Goal: Task Accomplishment & Management: Manage account settings

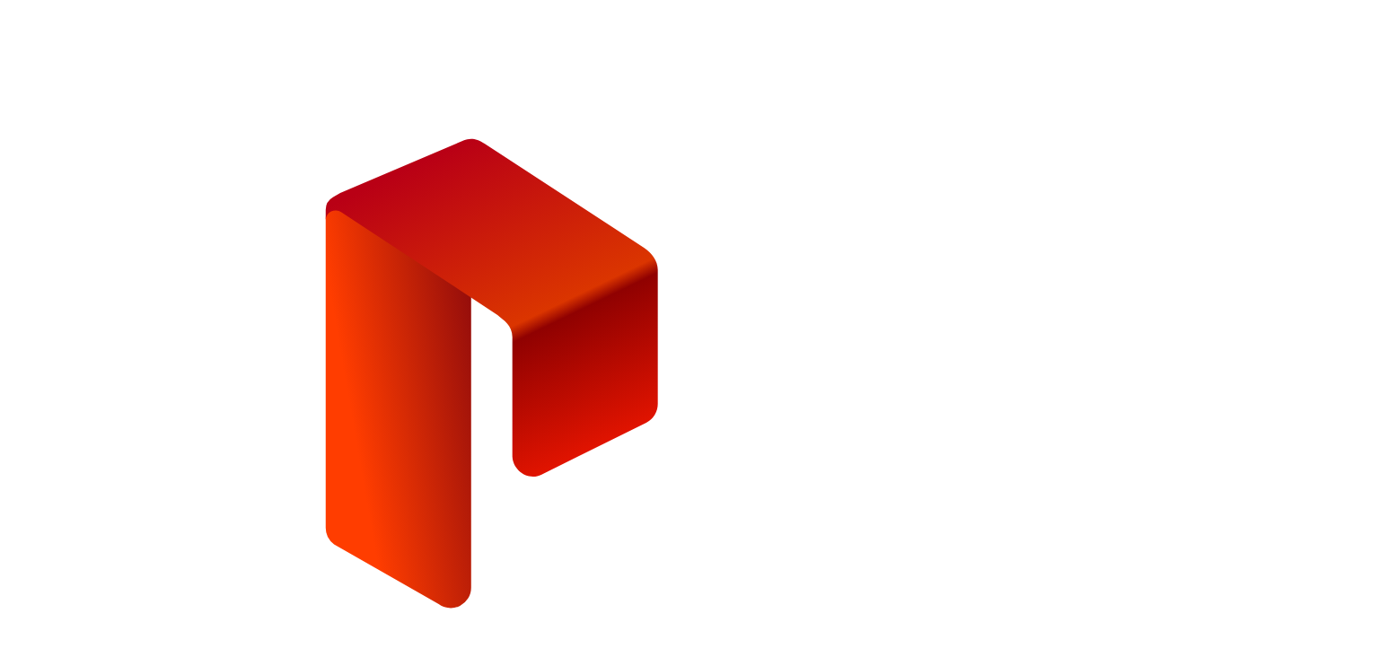
type input "**********"
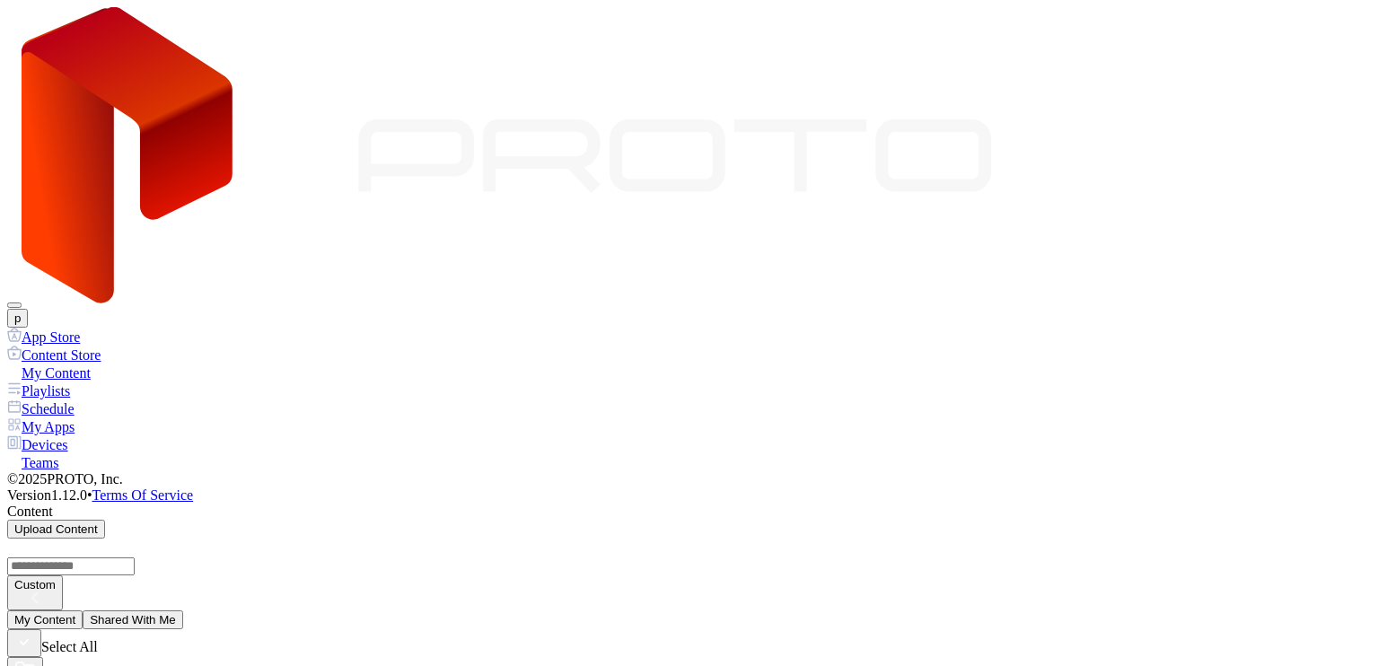
click at [28, 309] on button "p" at bounding box center [17, 318] width 21 height 19
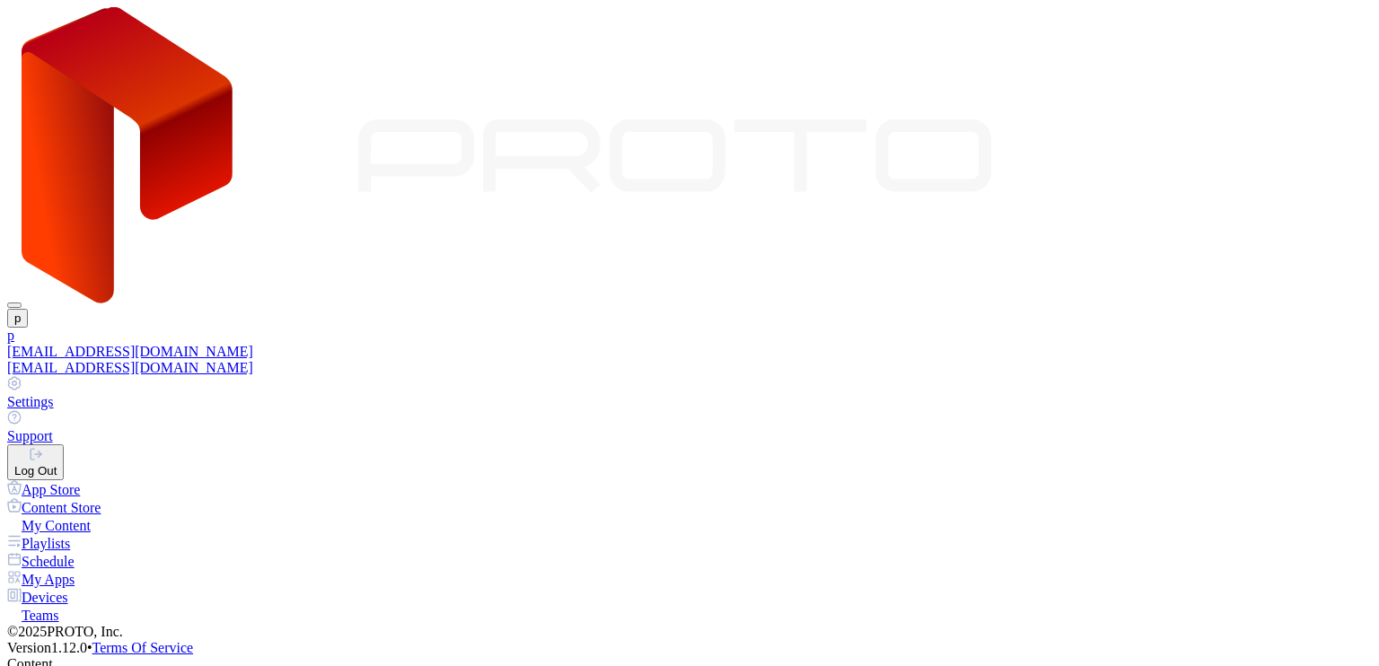
click at [1236, 344] on div "portl1.autotesting+content@gmail.com" at bounding box center [689, 352] width 1365 height 16
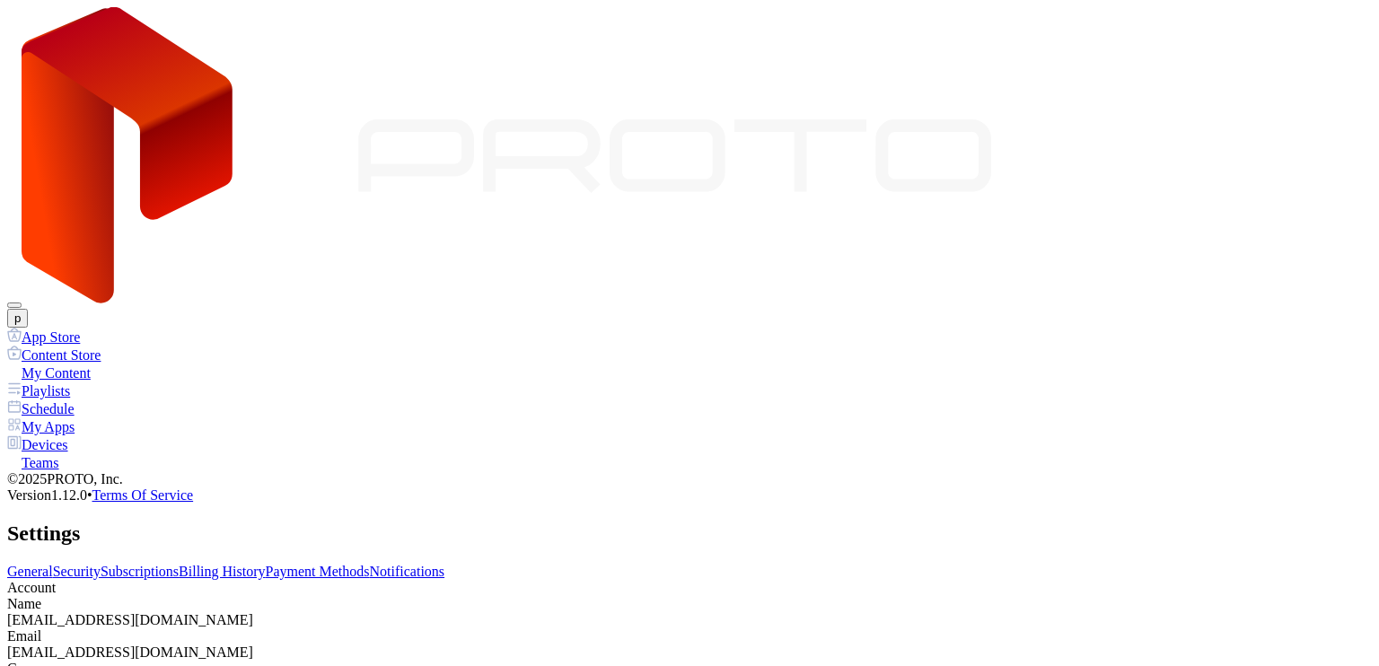
click at [179, 564] on link "Subscriptions" at bounding box center [140, 571] width 78 height 15
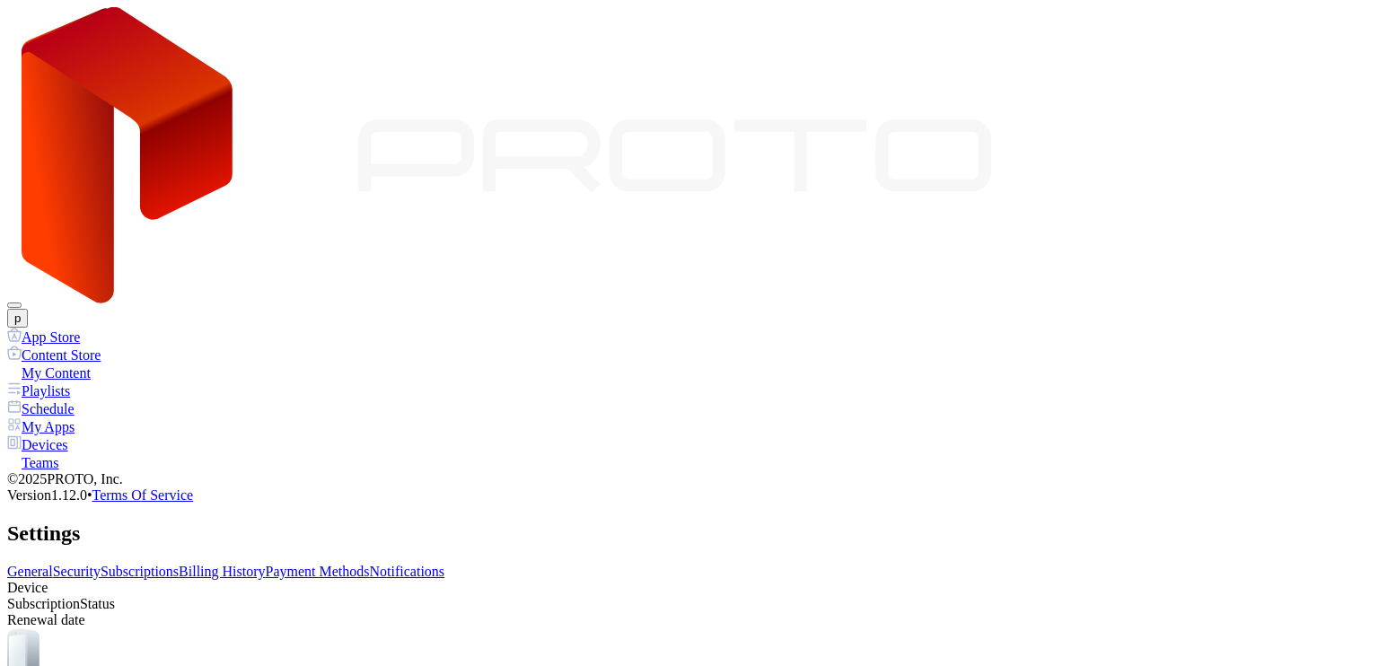
click at [370, 564] on link "Payment Methods" at bounding box center [318, 571] width 104 height 15
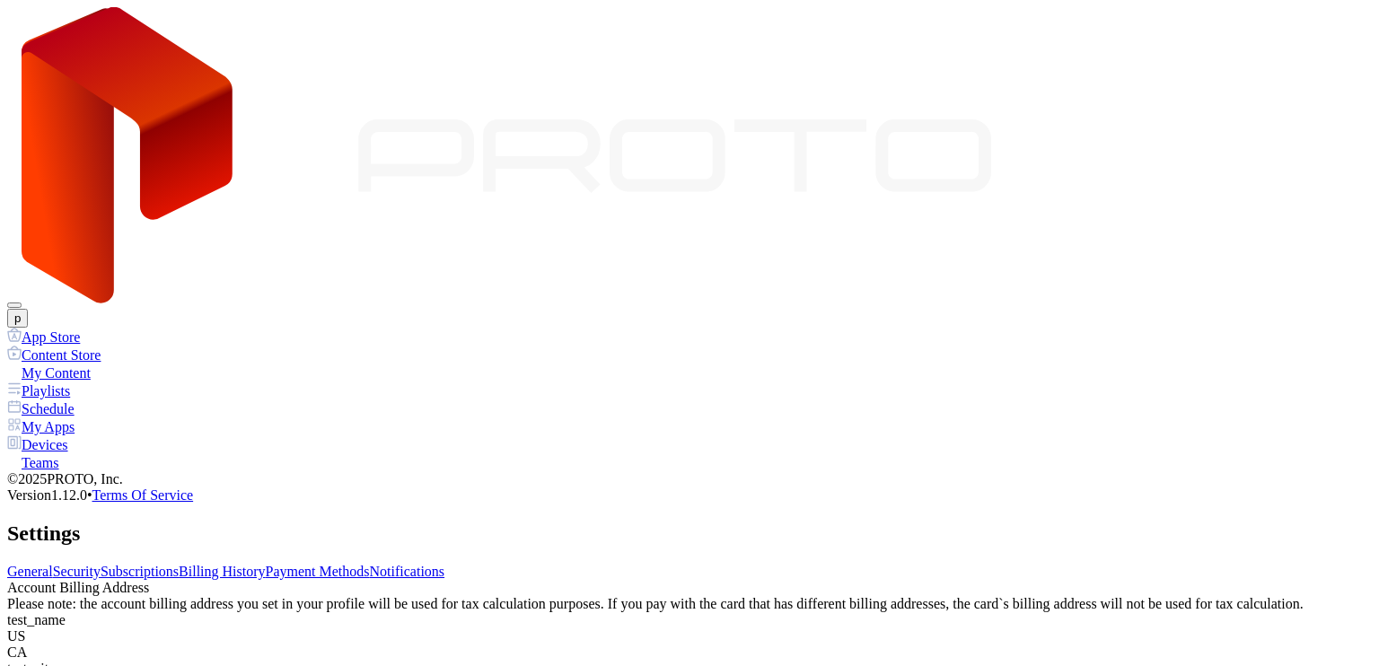
click at [265, 564] on link "Billing History" at bounding box center [222, 571] width 86 height 15
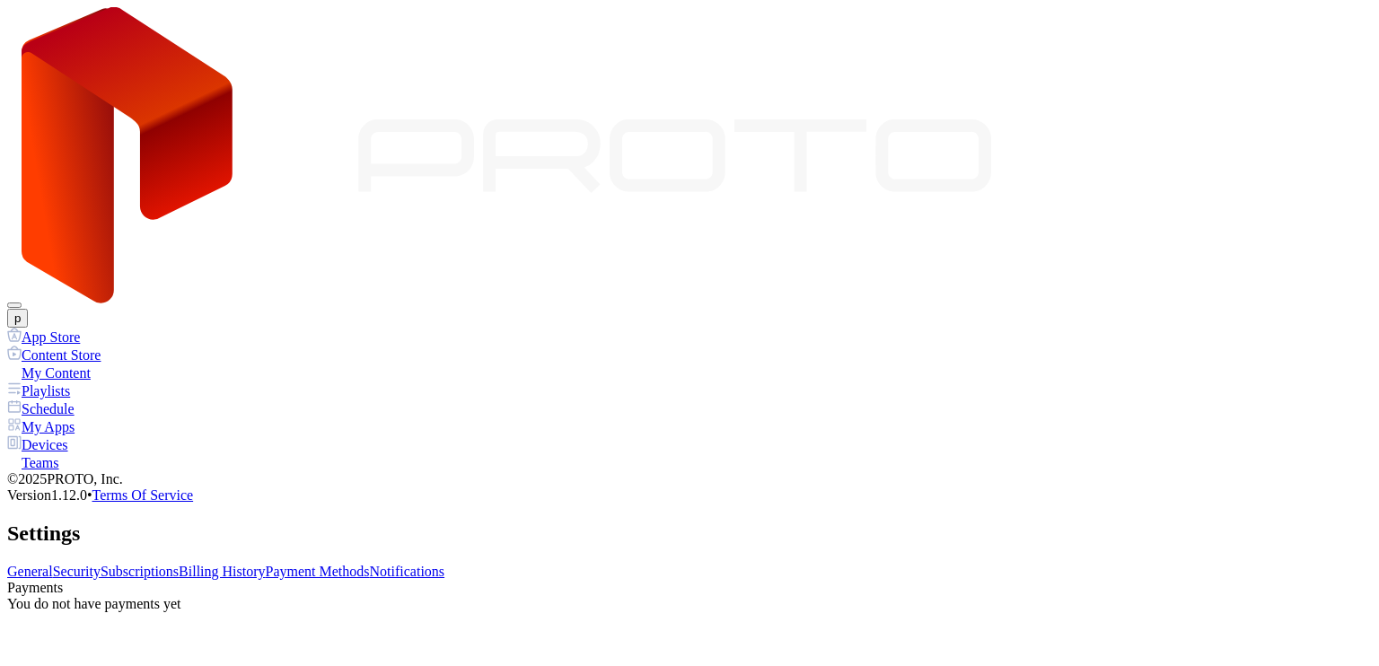
click at [370, 564] on link "Payment Methods" at bounding box center [318, 571] width 104 height 15
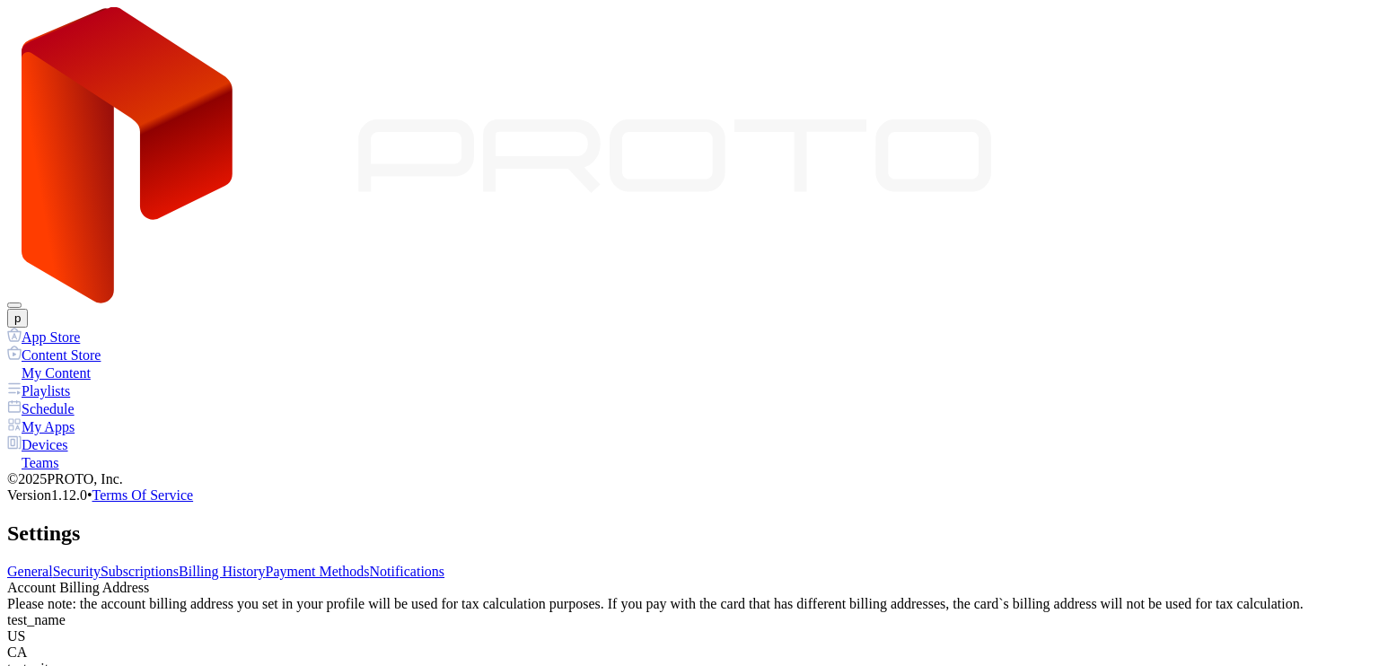
click at [445, 564] on link "Notifications" at bounding box center [407, 571] width 75 height 15
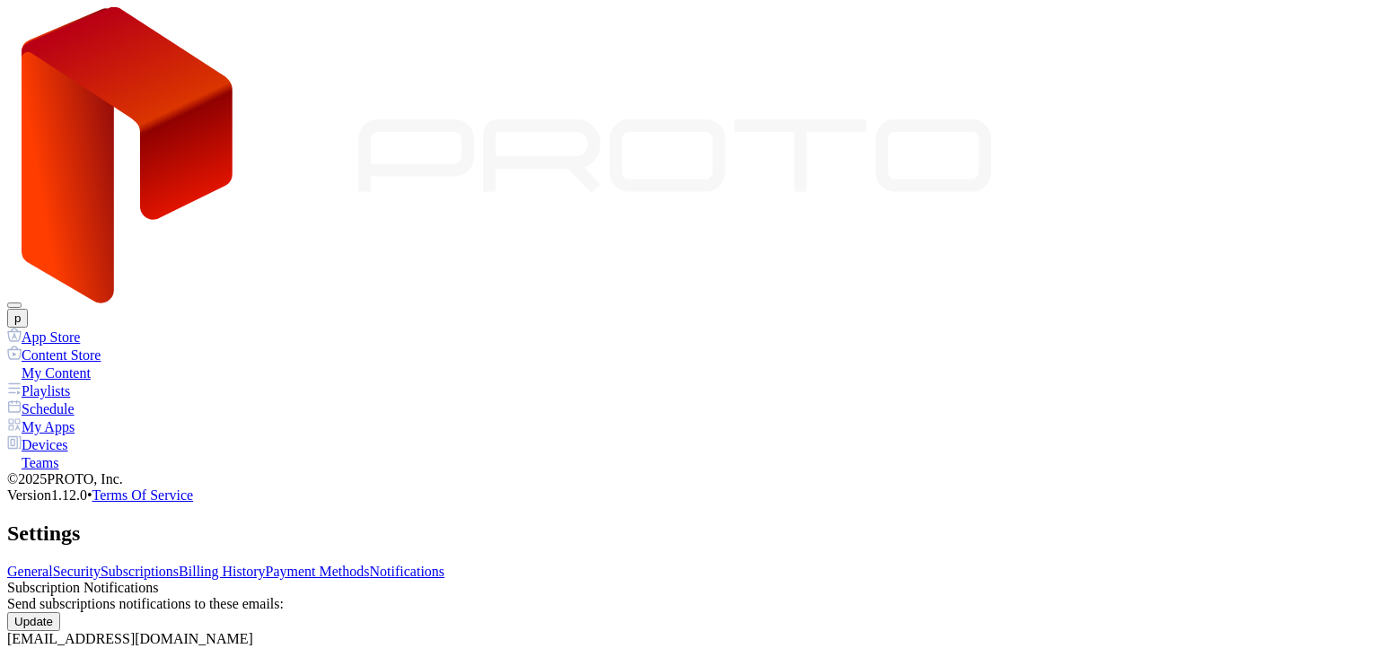
click at [265, 564] on link "Billing History" at bounding box center [222, 571] width 86 height 15
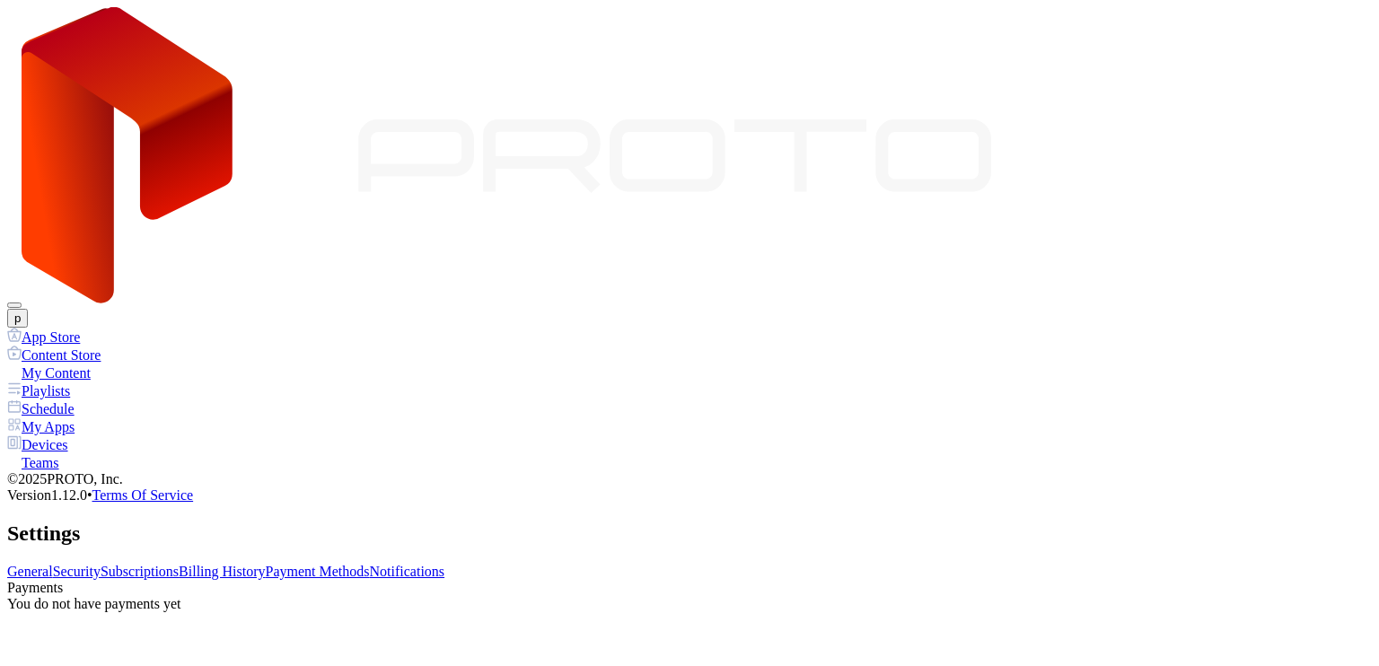
click at [179, 564] on link "Subscriptions" at bounding box center [140, 571] width 78 height 15
click at [265, 564] on link "Billing History" at bounding box center [222, 571] width 86 height 15
click at [179, 564] on link "Subscriptions" at bounding box center [140, 571] width 78 height 15
click at [265, 564] on link "Billing History" at bounding box center [222, 571] width 86 height 15
click at [370, 564] on link "Payment Methods" at bounding box center [318, 571] width 104 height 15
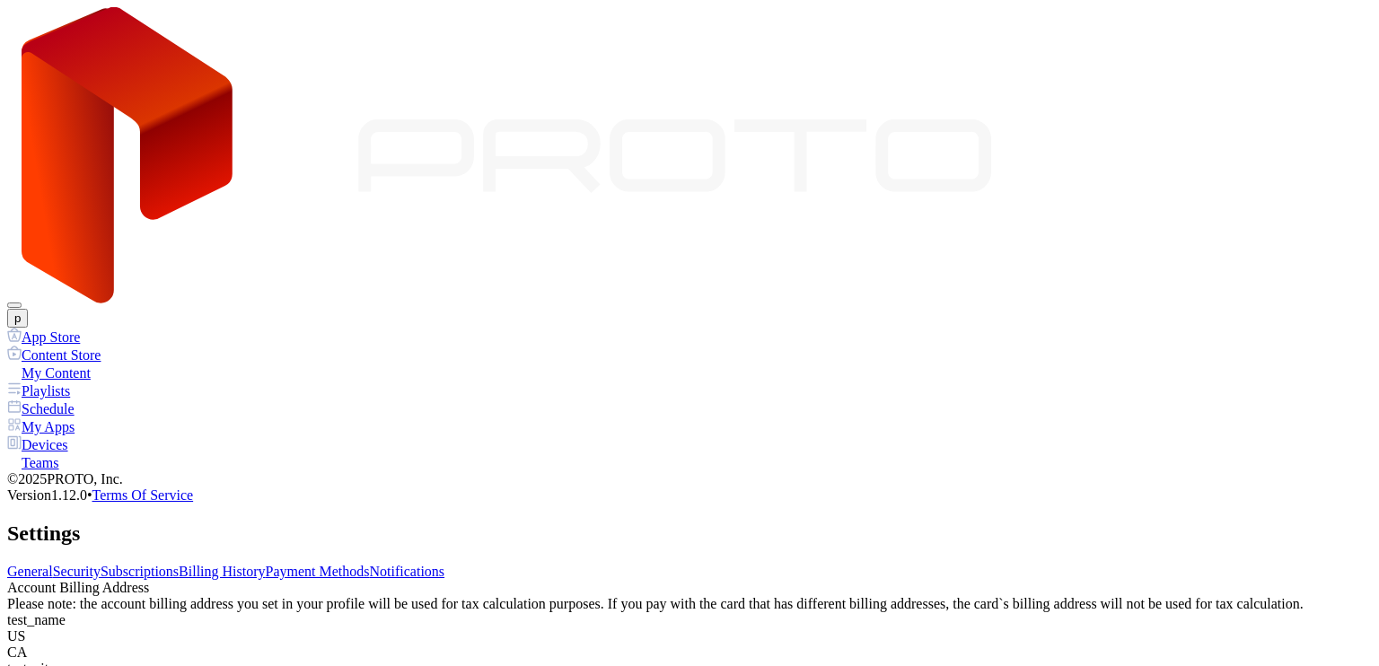
click at [265, 564] on link "Billing History" at bounding box center [222, 571] width 86 height 15
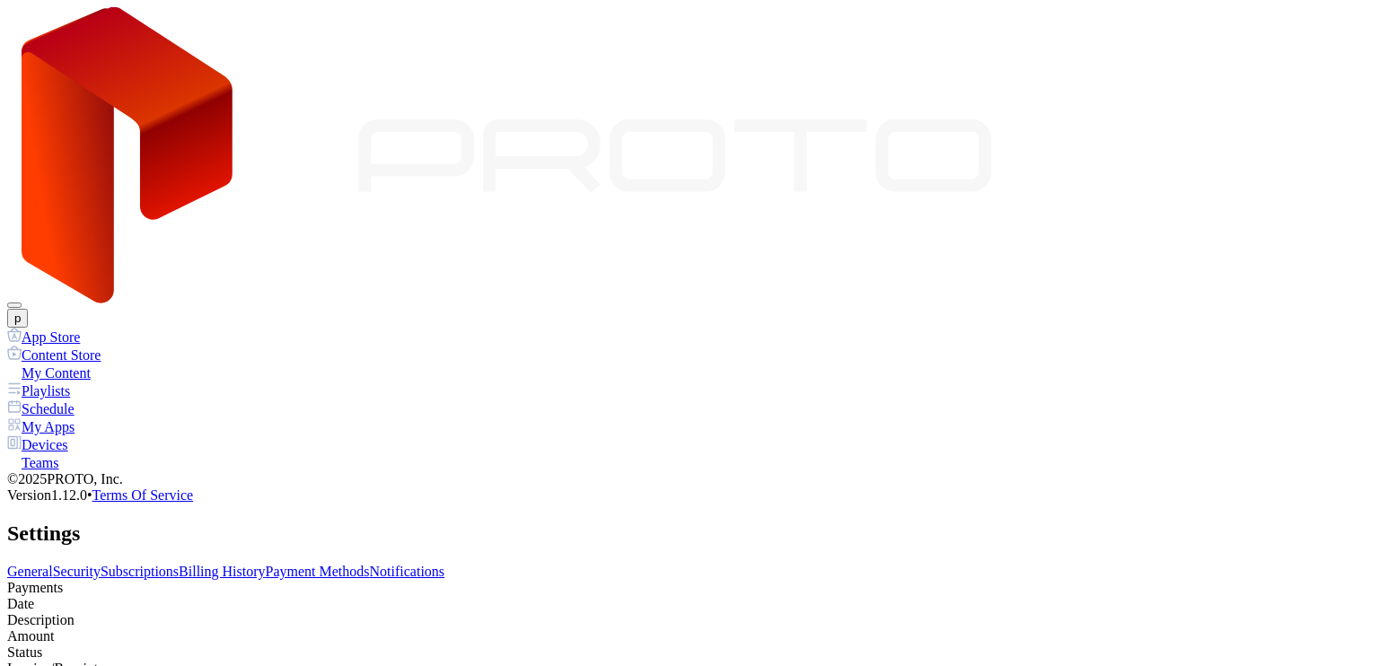
click at [179, 564] on link "Subscriptions" at bounding box center [140, 571] width 78 height 15
click at [370, 564] on link "Payment Methods" at bounding box center [318, 571] width 104 height 15
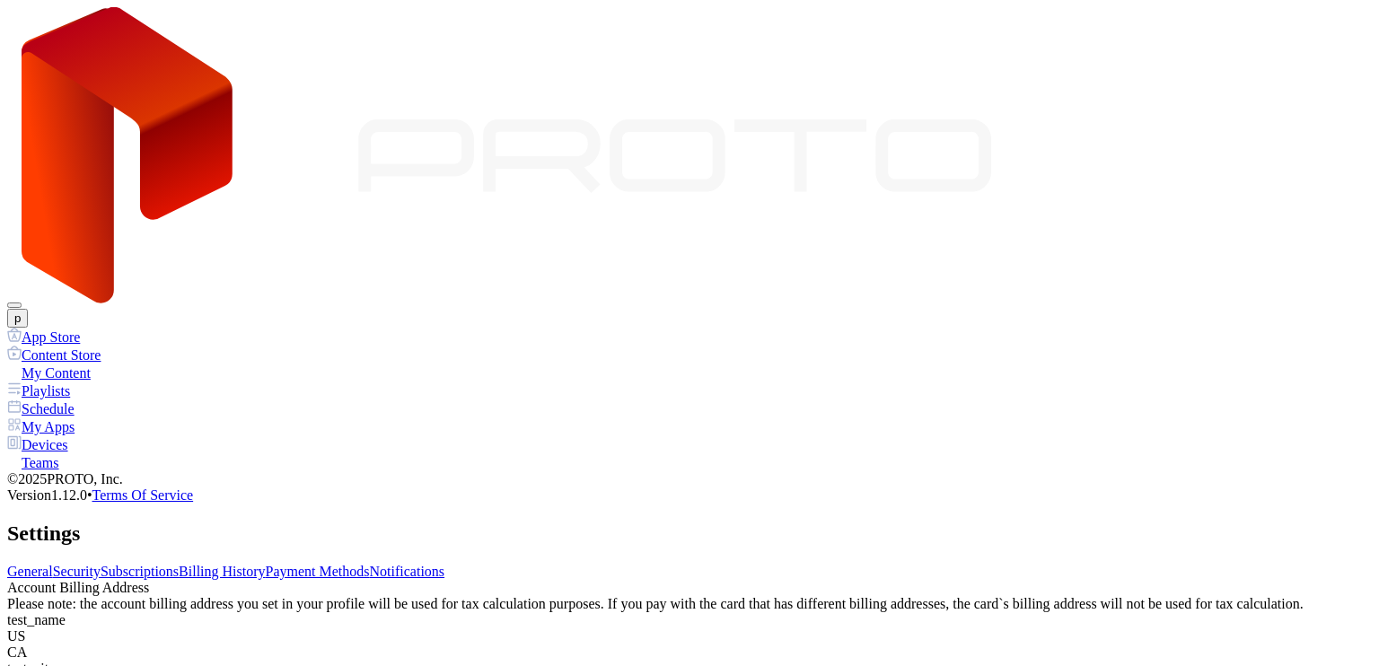
click at [265, 564] on link "Billing History" at bounding box center [222, 571] width 86 height 15
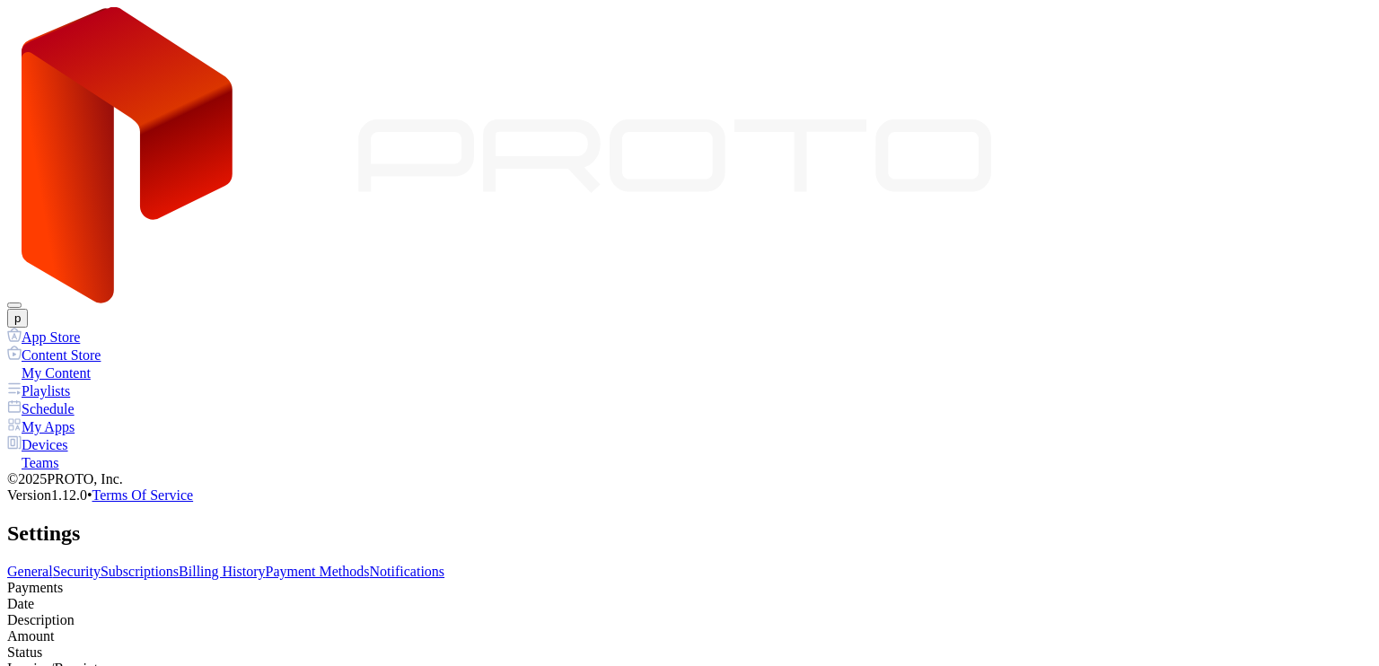
click at [179, 564] on link "Subscriptions" at bounding box center [140, 571] width 78 height 15
click at [370, 564] on link "Payment Methods" at bounding box center [318, 571] width 104 height 15
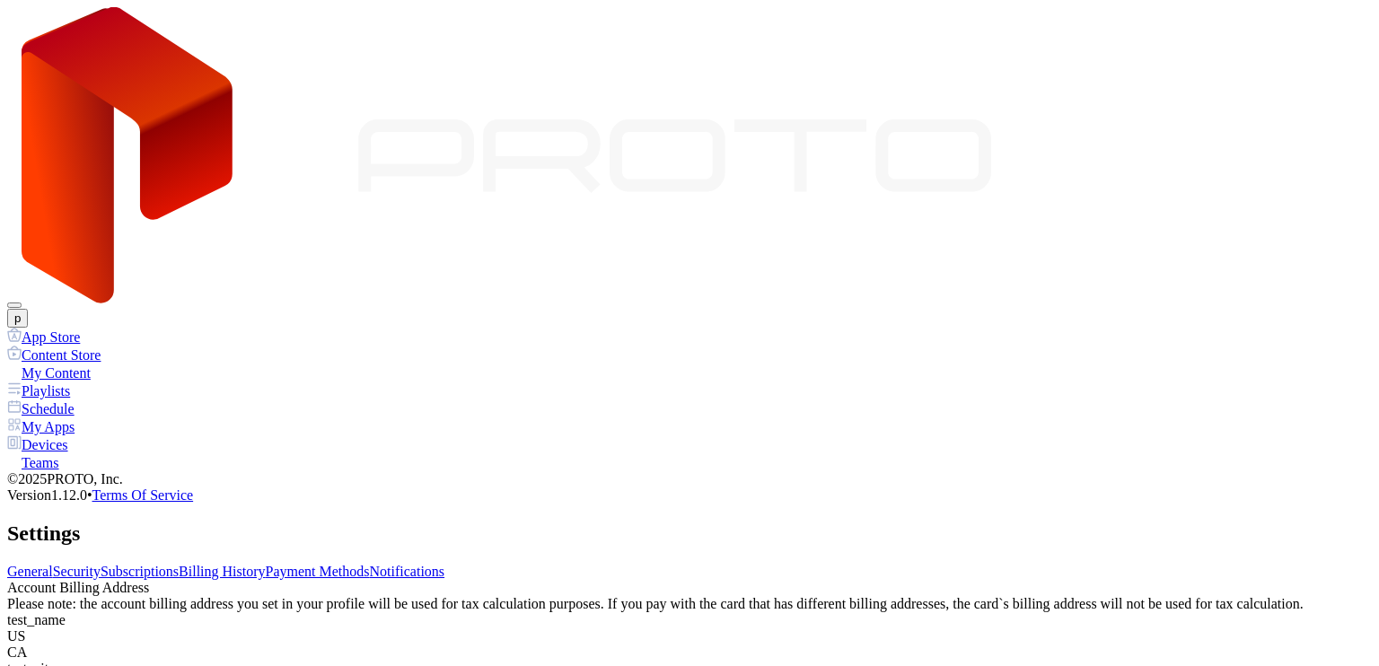
click at [265, 564] on link "Billing History" at bounding box center [222, 571] width 86 height 15
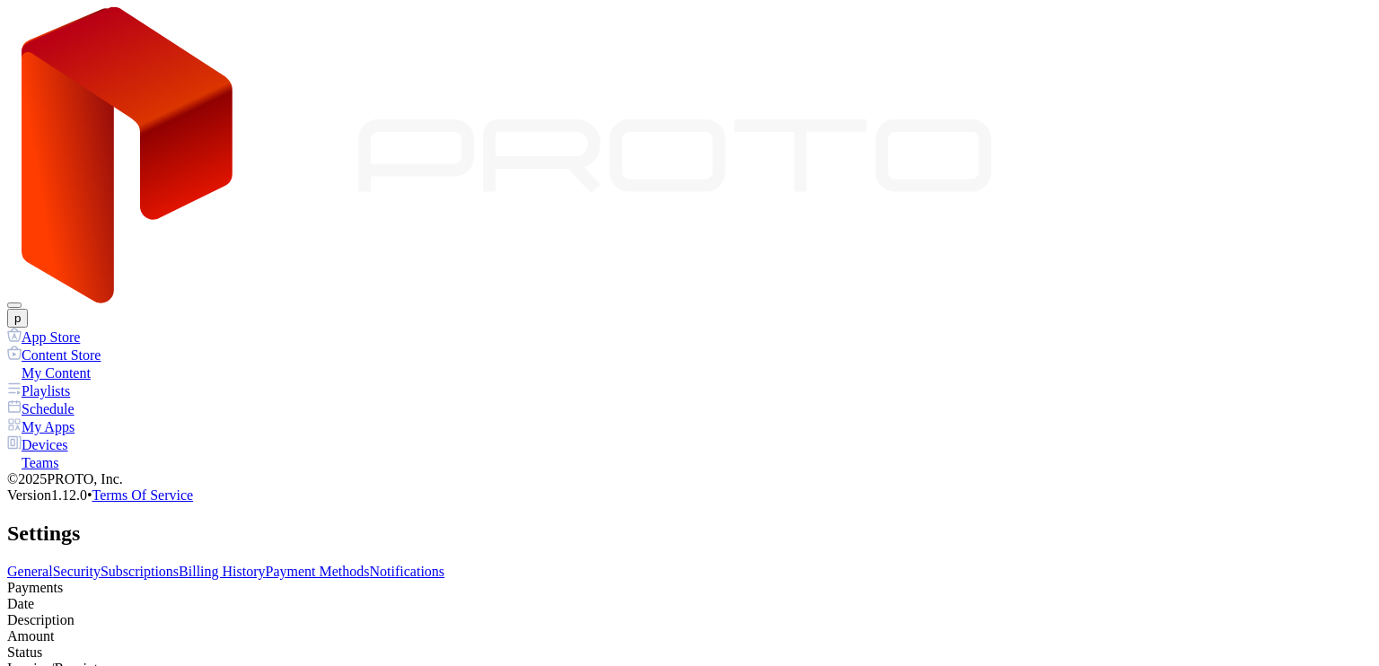
drag, startPoint x: 1112, startPoint y: 330, endPoint x: 1030, endPoint y: 336, distance: 81.9
click at [1017, 522] on div "Settings" at bounding box center [689, 534] width 1365 height 24
click at [179, 564] on link "Subscriptions" at bounding box center [140, 571] width 78 height 15
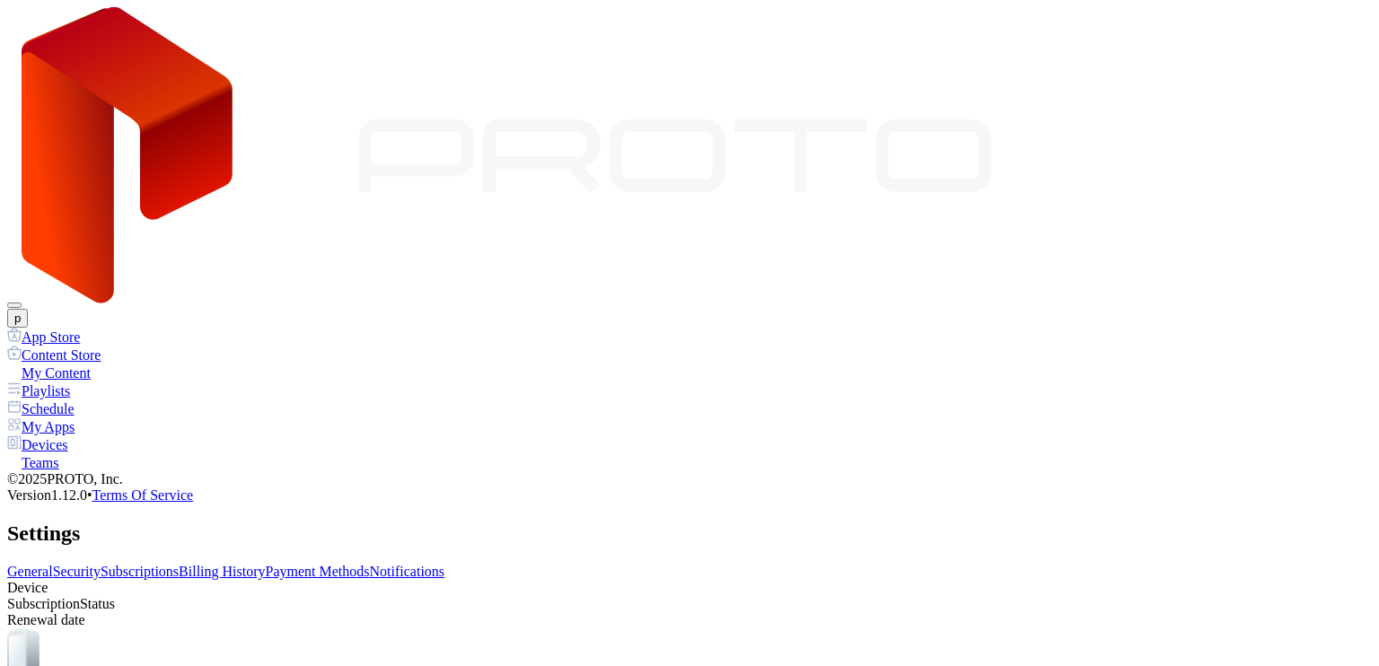
click at [265, 564] on link "Billing History" at bounding box center [222, 571] width 86 height 15
